Goal: Transaction & Acquisition: Purchase product/service

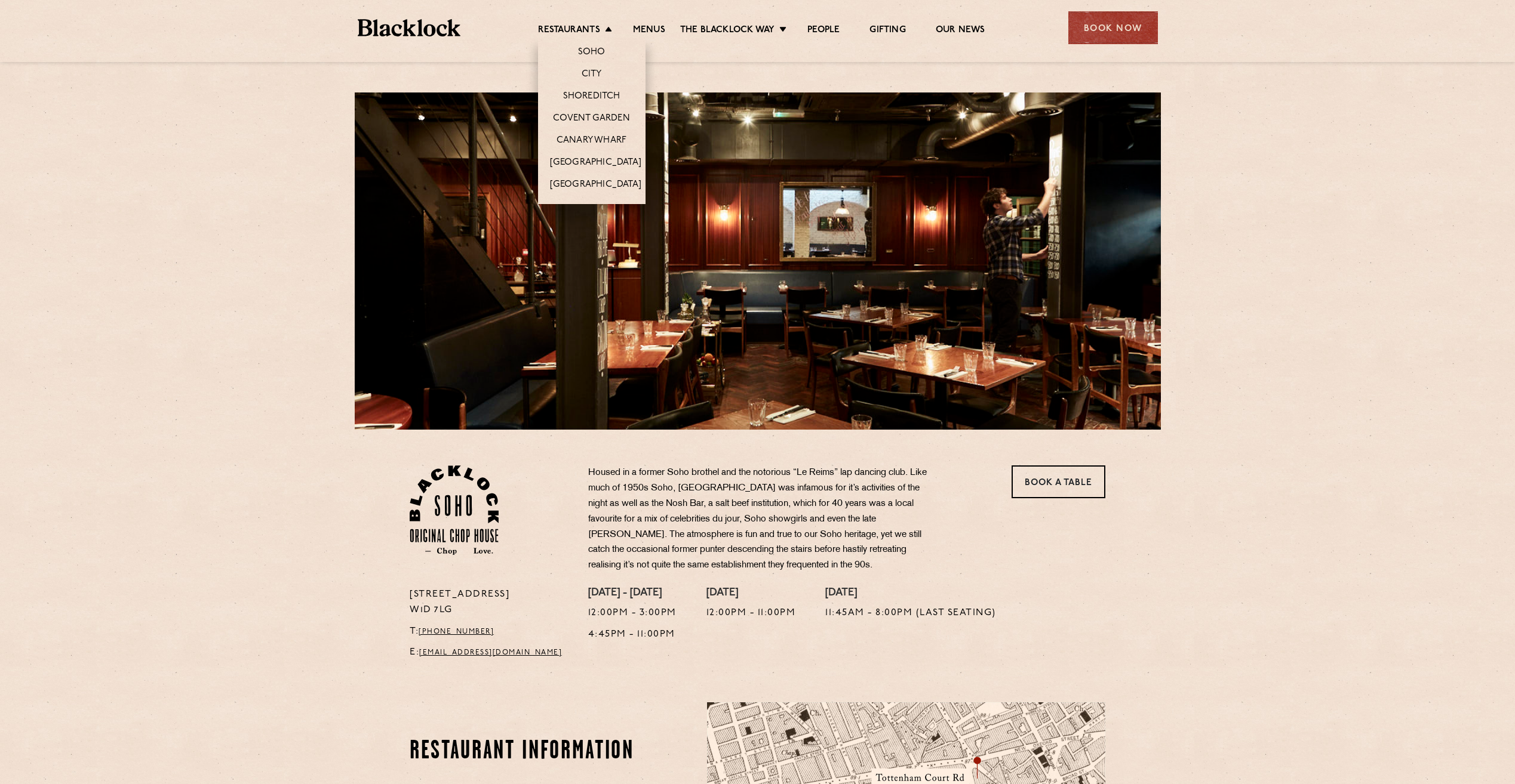
drag, startPoint x: 0, startPoint y: 0, endPoint x: 577, endPoint y: 53, distance: 579.4
click at [577, 53] on li "Soho" at bounding box center [592, 51] width 107 height 25
click at [587, 53] on link "Soho" at bounding box center [592, 53] width 27 height 13
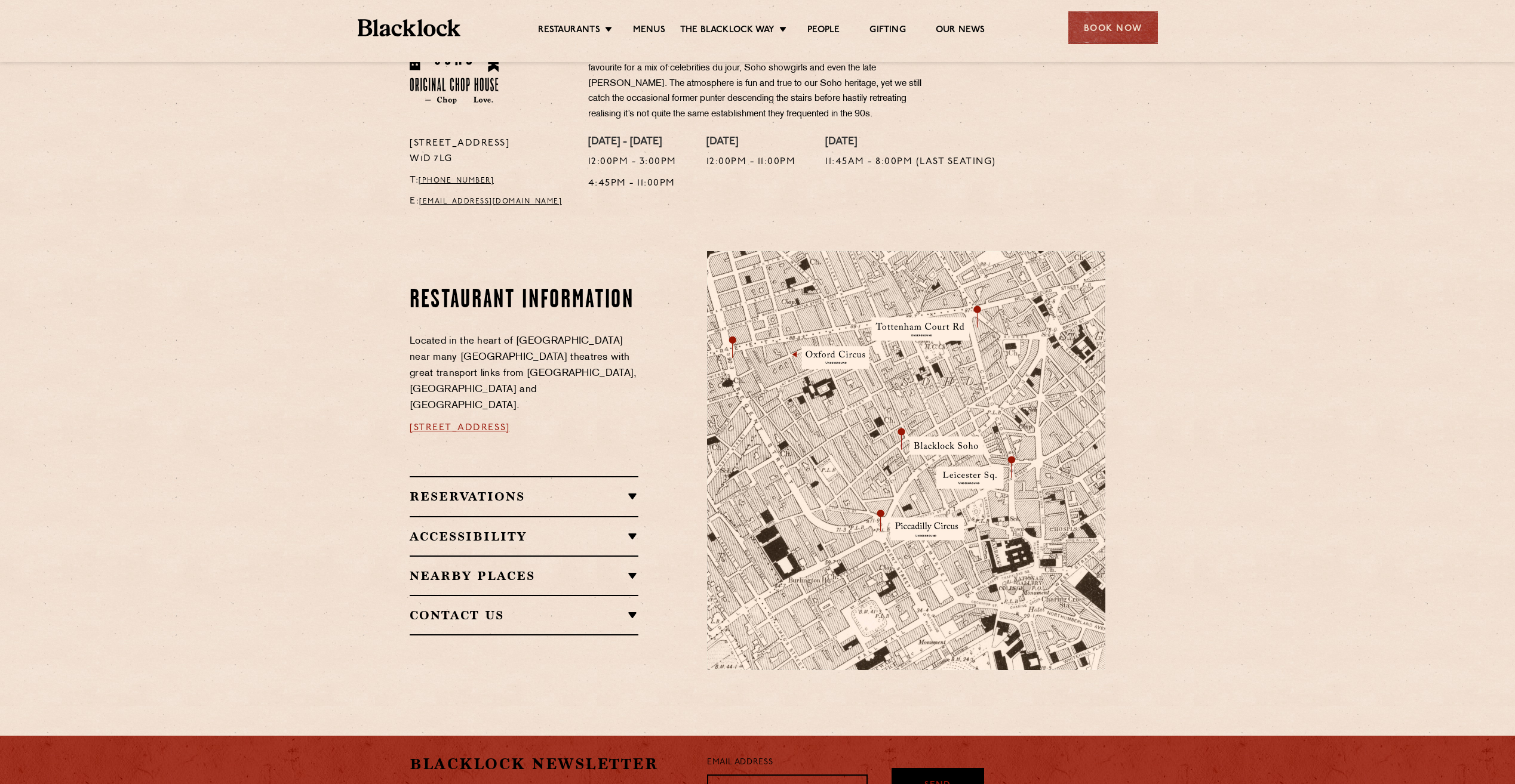
scroll to position [478, 0]
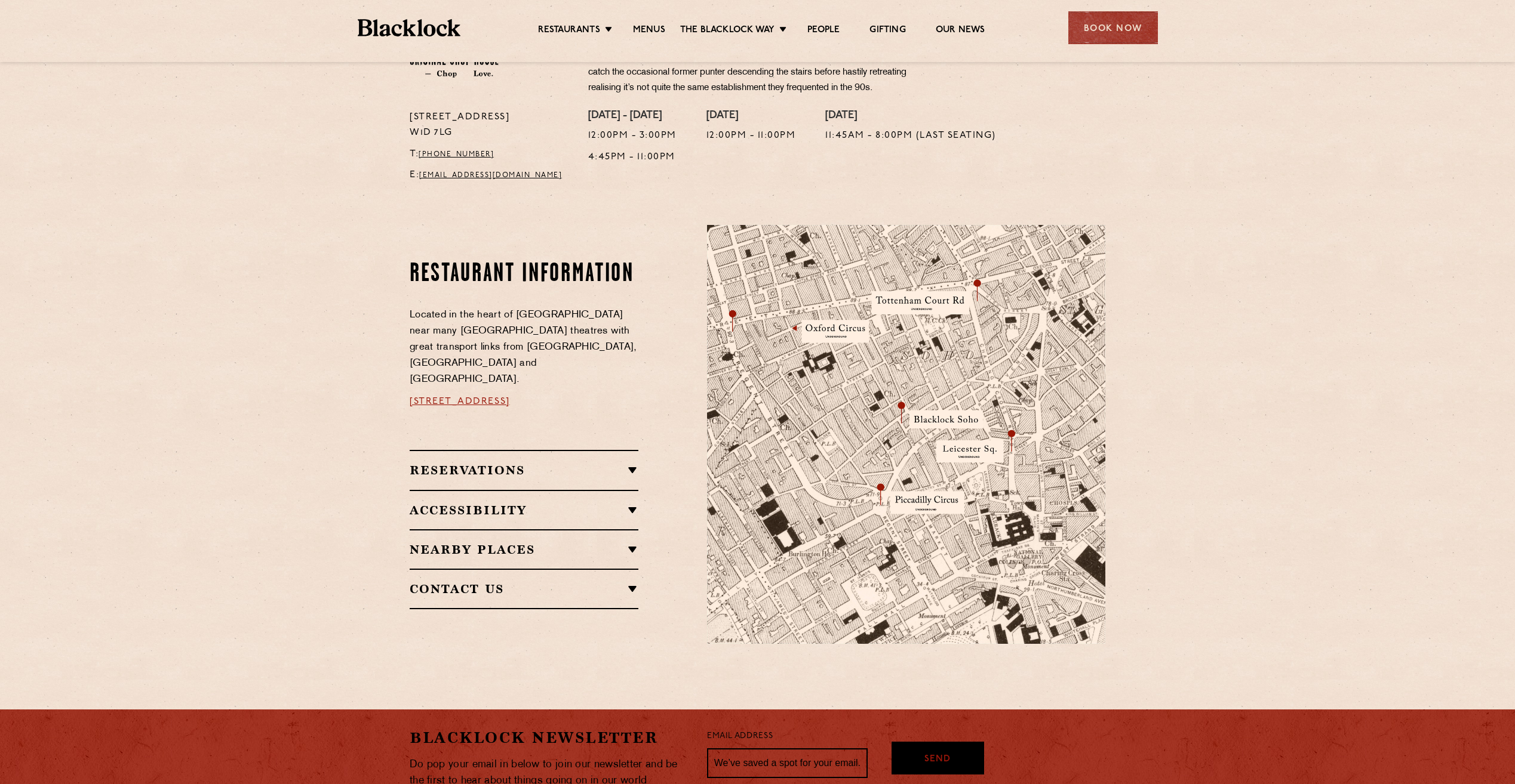
click at [897, 409] on img at bounding box center [906, 435] width 398 height 419
click at [510, 397] on link "24 Great Windmill Street, Soho, W1D 7LG" at bounding box center [459, 402] width 100 height 10
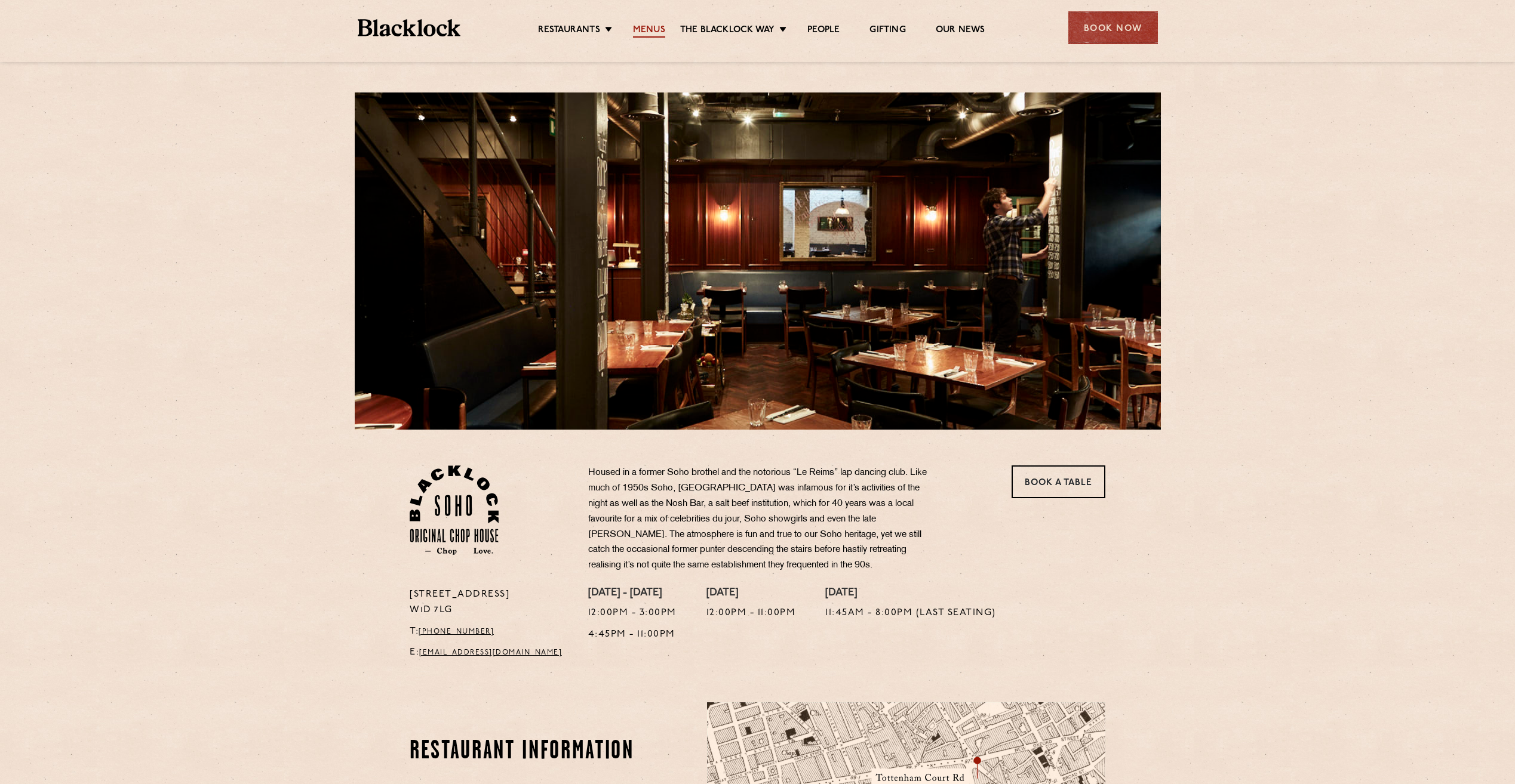
click at [645, 28] on link "Menus" at bounding box center [649, 30] width 32 height 13
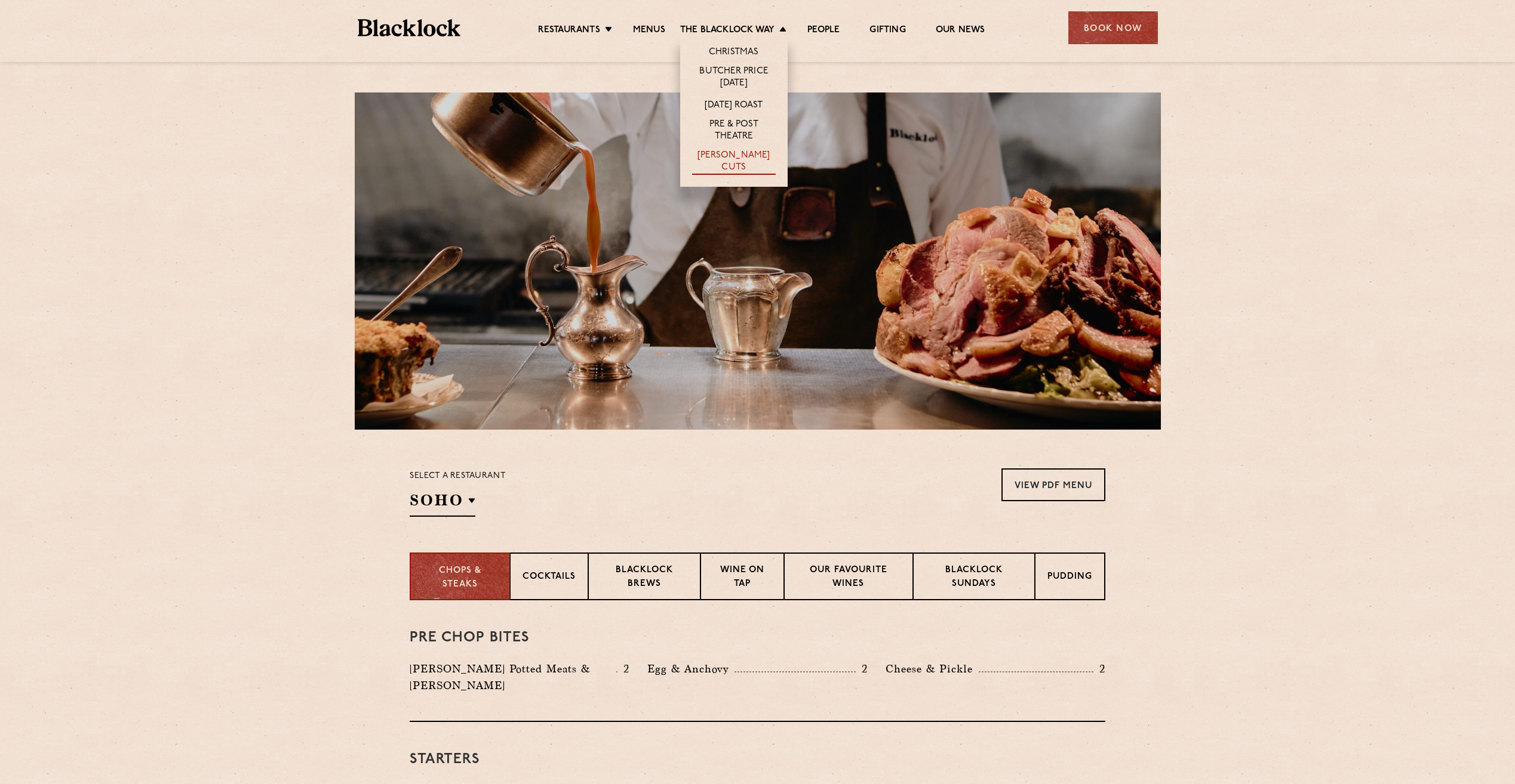
click at [747, 159] on link "[PERSON_NAME] Cuts" at bounding box center [735, 163] width 84 height 25
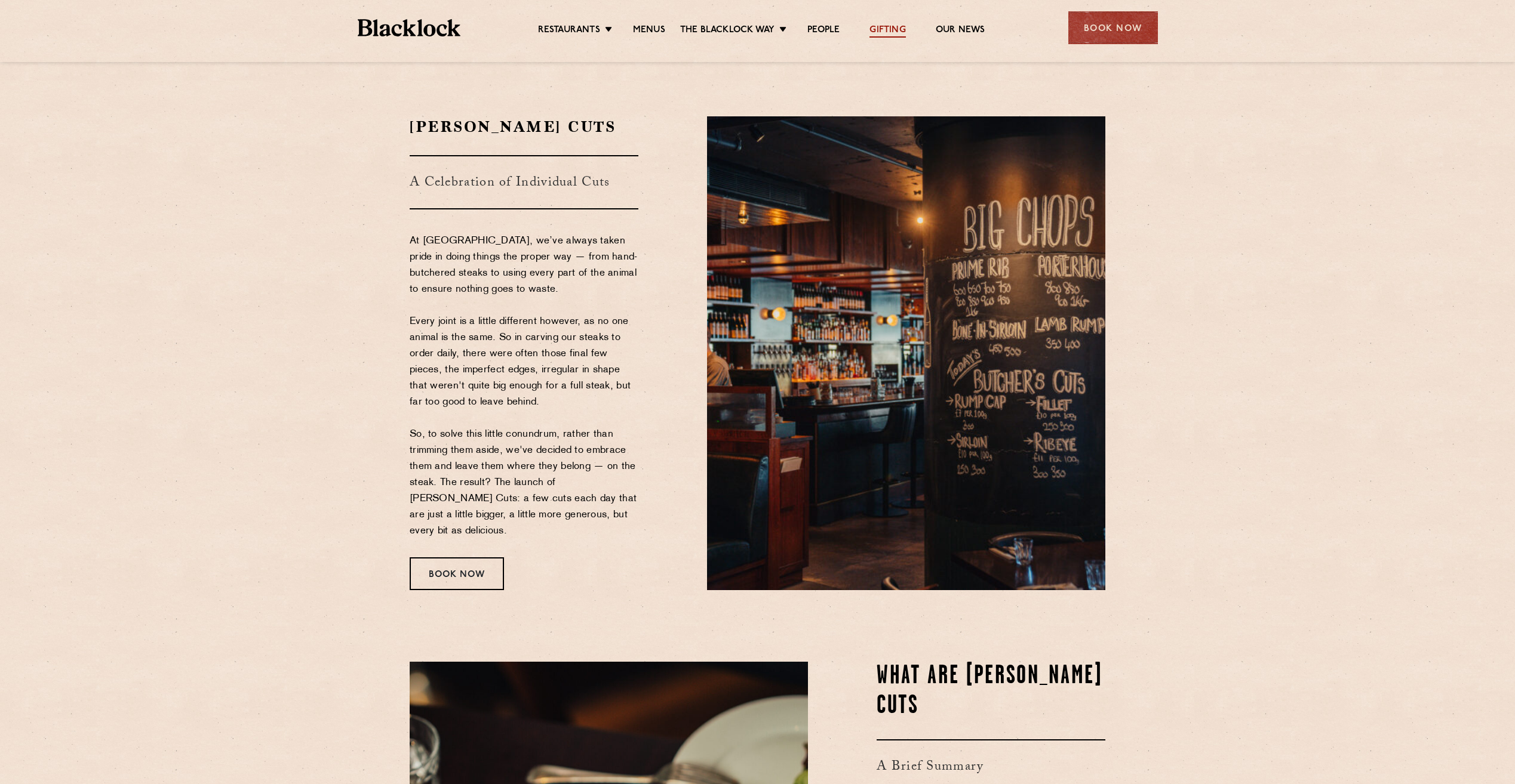
click at [891, 27] on link "Gifting" at bounding box center [887, 30] width 36 height 13
click at [869, 24] on link "Gifting" at bounding box center [887, 30] width 36 height 13
